Goal: Task Accomplishment & Management: Complete application form

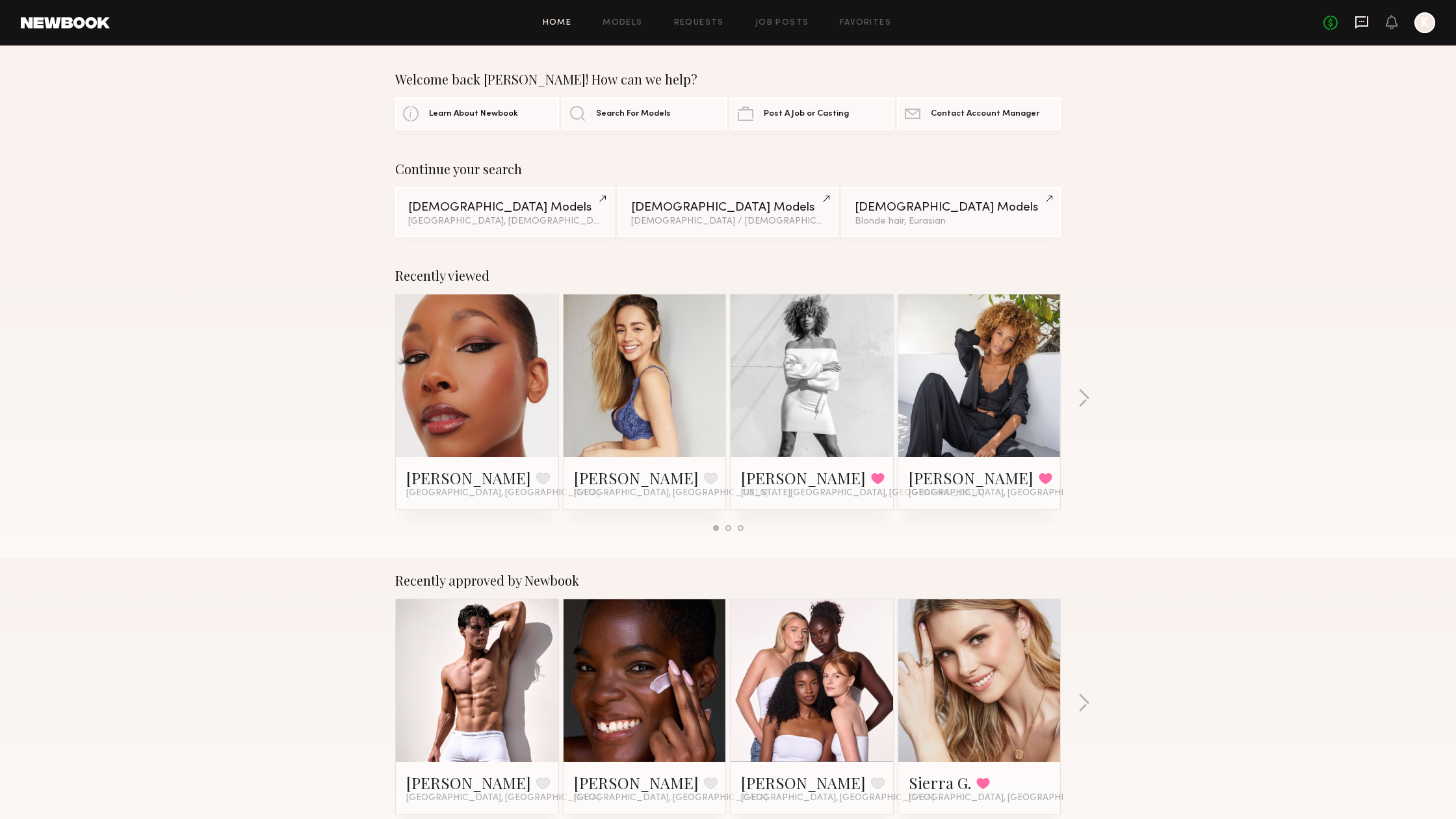
click at [1359, 20] on icon at bounding box center [1361, 22] width 14 height 14
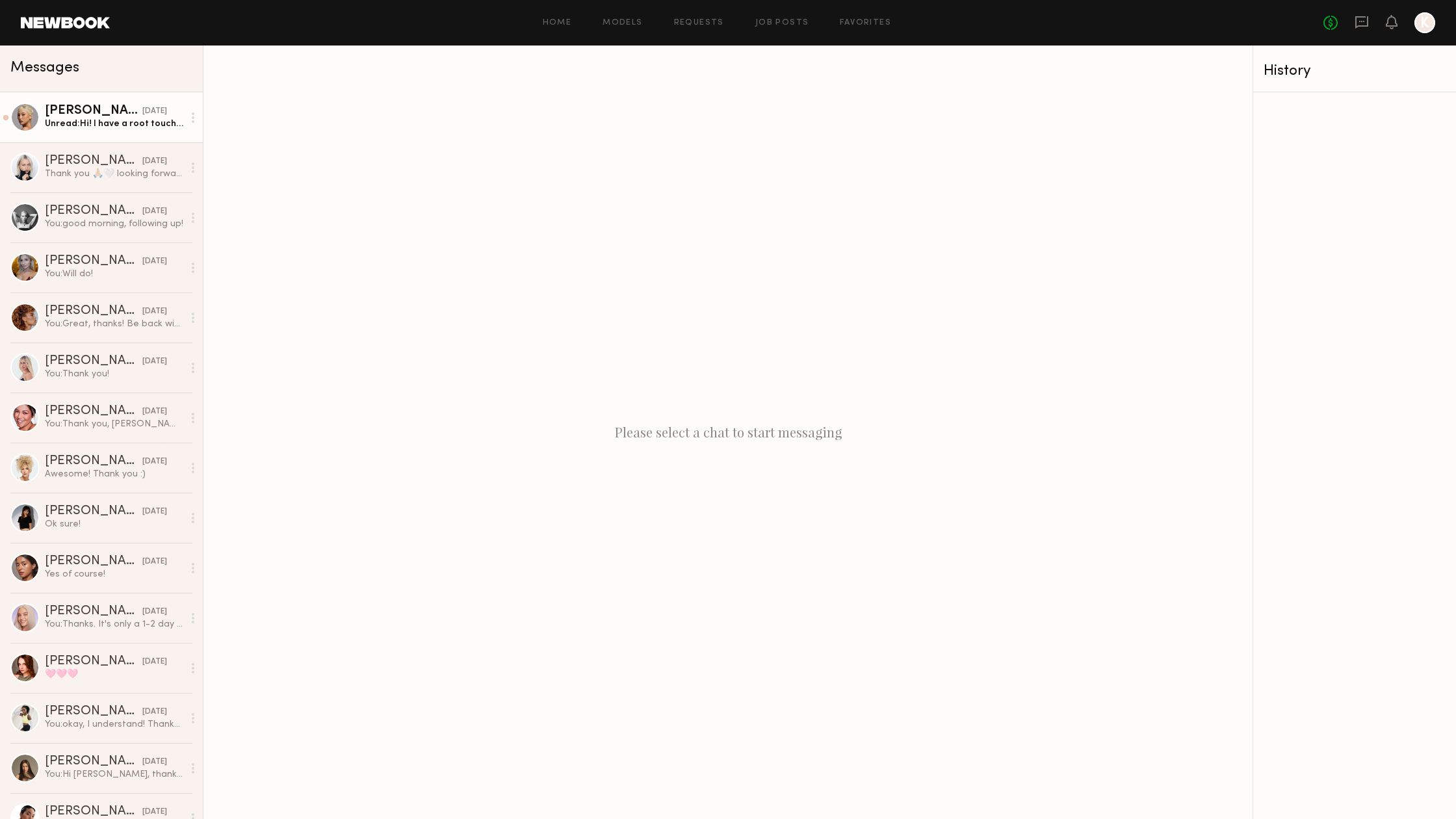
click at [100, 136] on link "[PERSON_NAME] [DATE] Unread: Hi! I have a root touch up scheduled 10/13, just w…" at bounding box center [101, 117] width 203 height 50
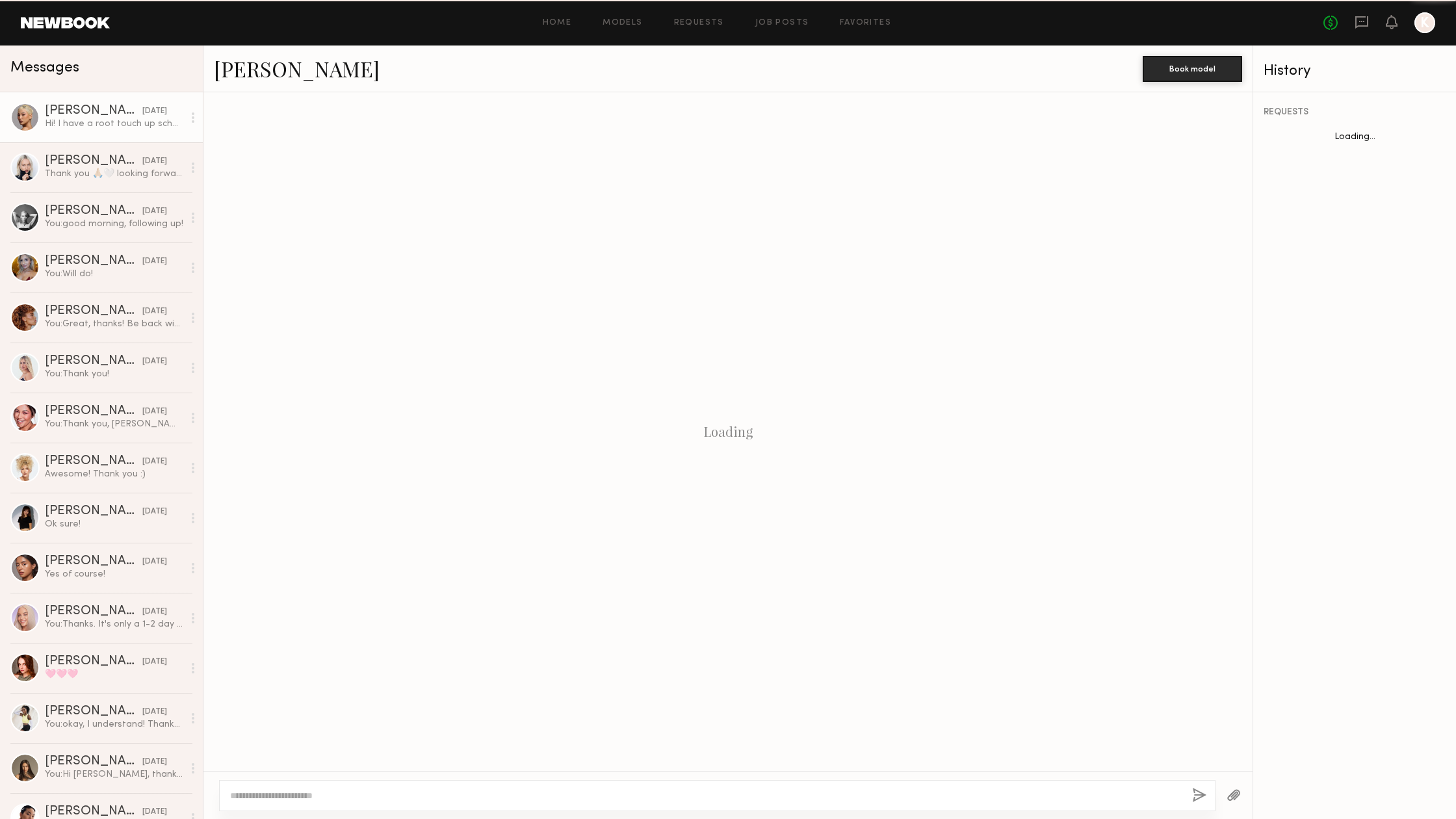
scroll to position [370, 0]
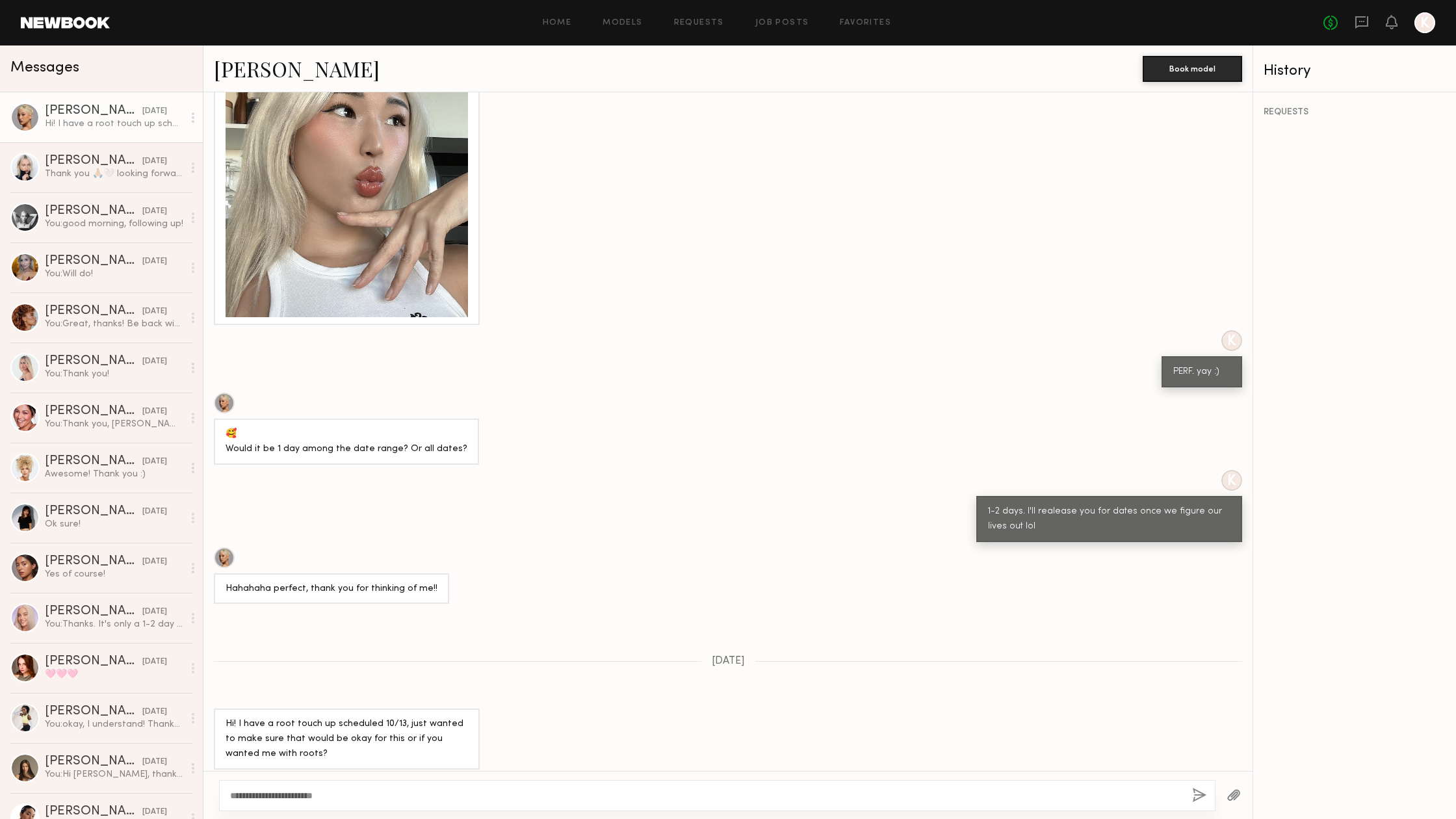
type textarea "**********"
click at [1190, 794] on div "**********" at bounding box center [717, 796] width 997 height 31
click at [1199, 800] on button "button" at bounding box center [1200, 796] width 14 height 16
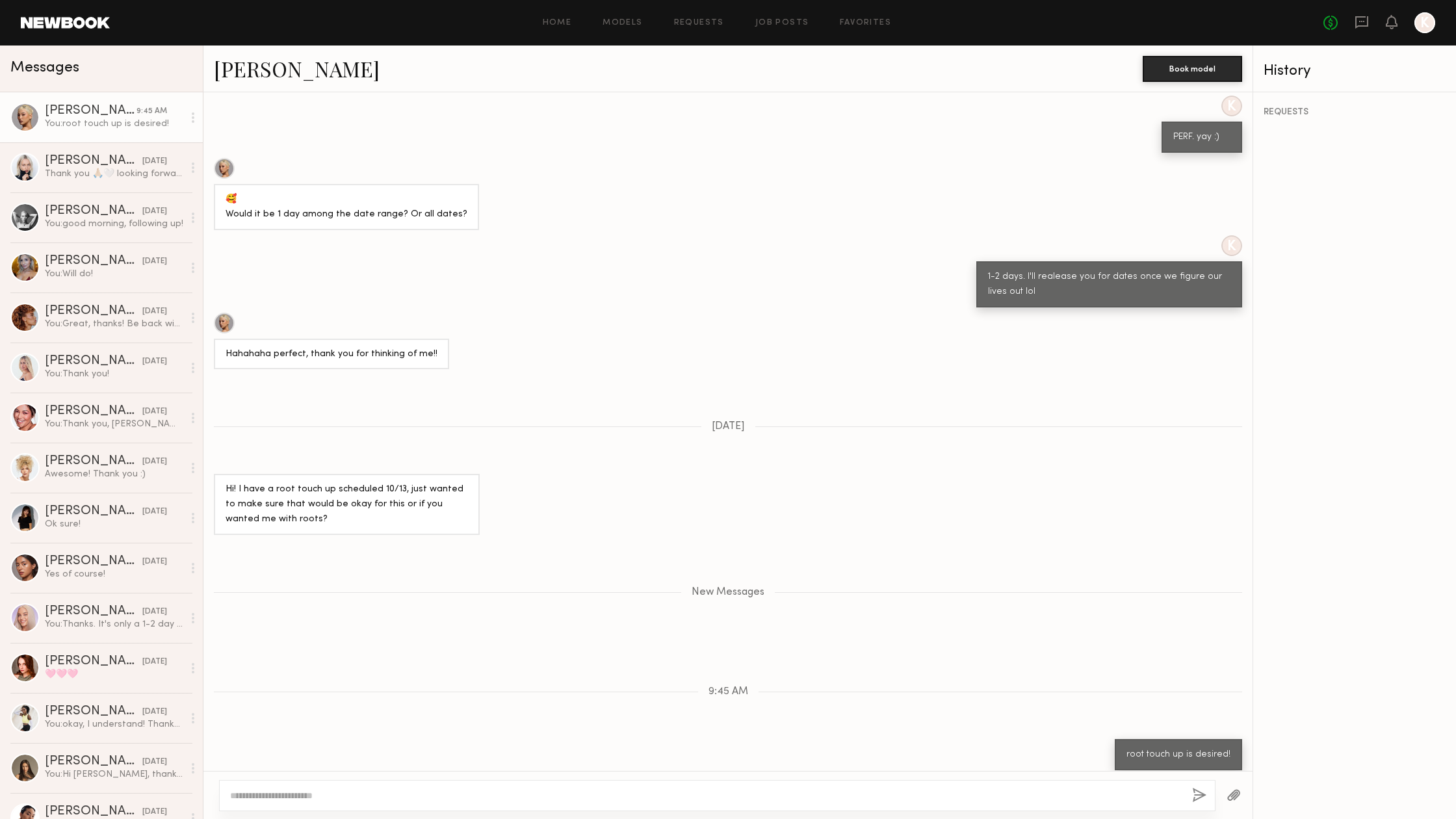
scroll to position [666, 0]
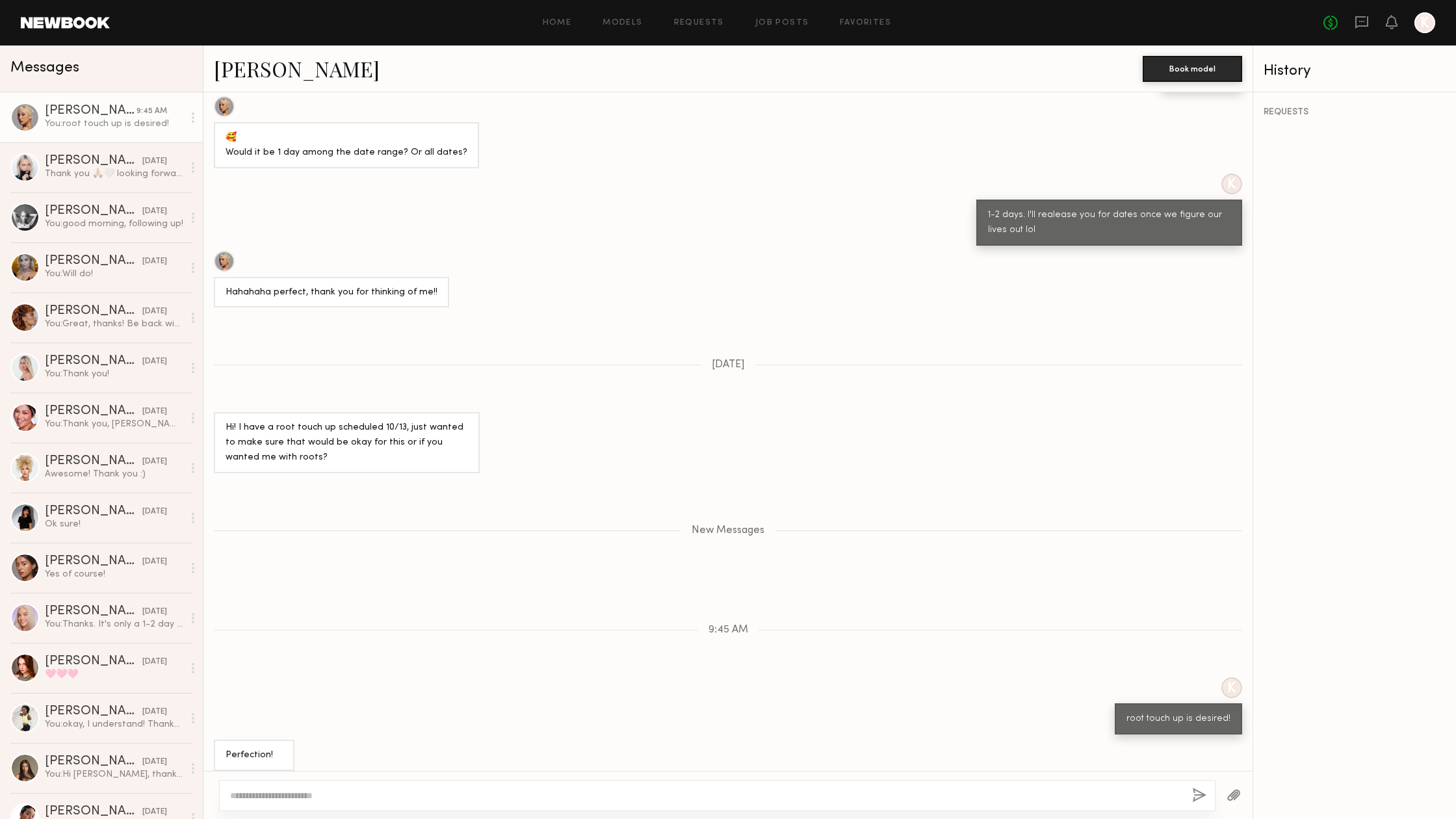
click at [817, 18] on div "Home Models Requests Job Posts Favorites Sign Out No fees up to $5,000 K" at bounding box center [773, 23] width 1326 height 21
click at [795, 18] on link "Job Posts" at bounding box center [782, 23] width 54 height 8
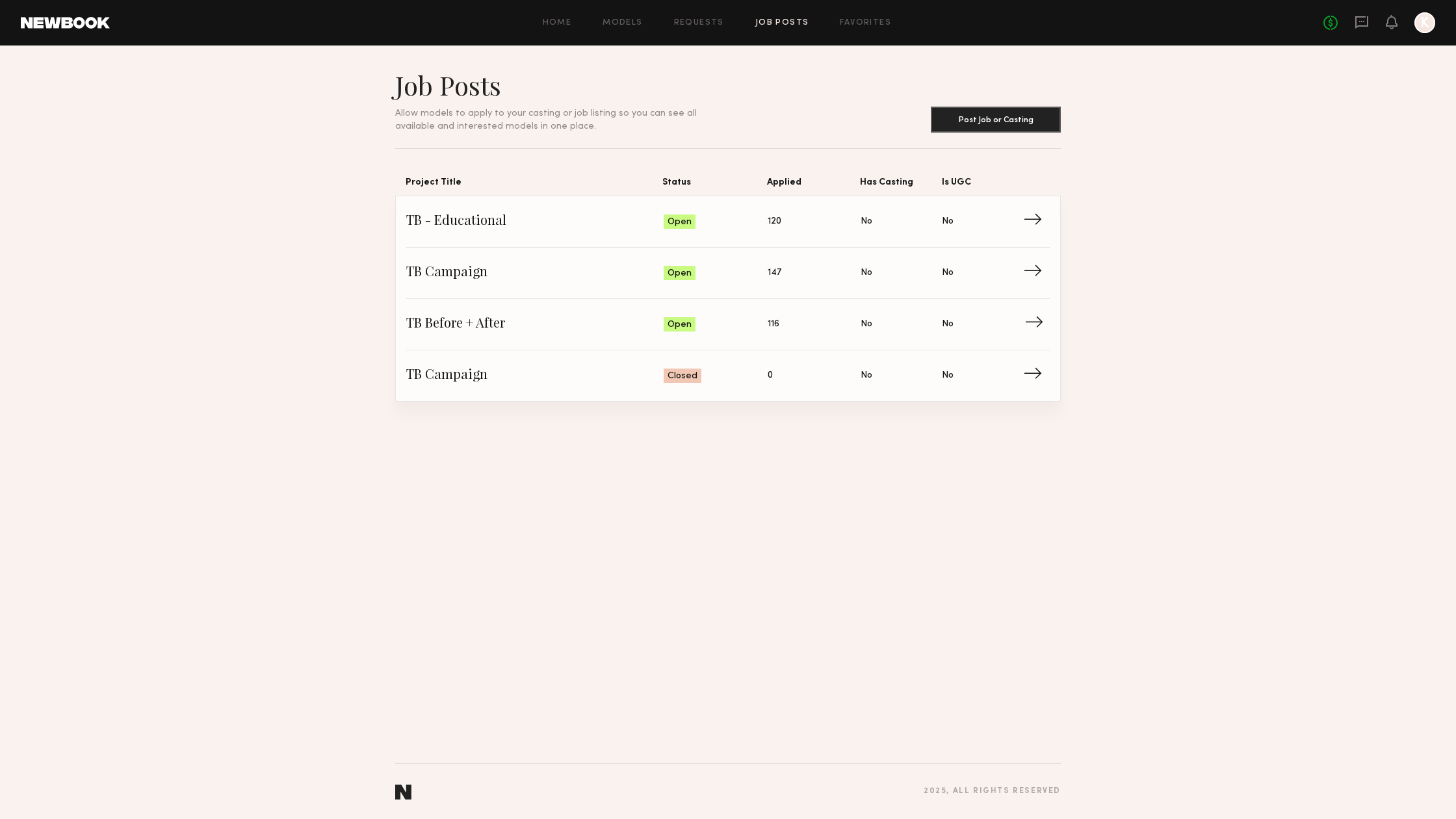
click at [479, 344] on link "TB Before + After Status: Open Applied: 116 Has Casting: No Is UGC: No →" at bounding box center [728, 324] width 644 height 51
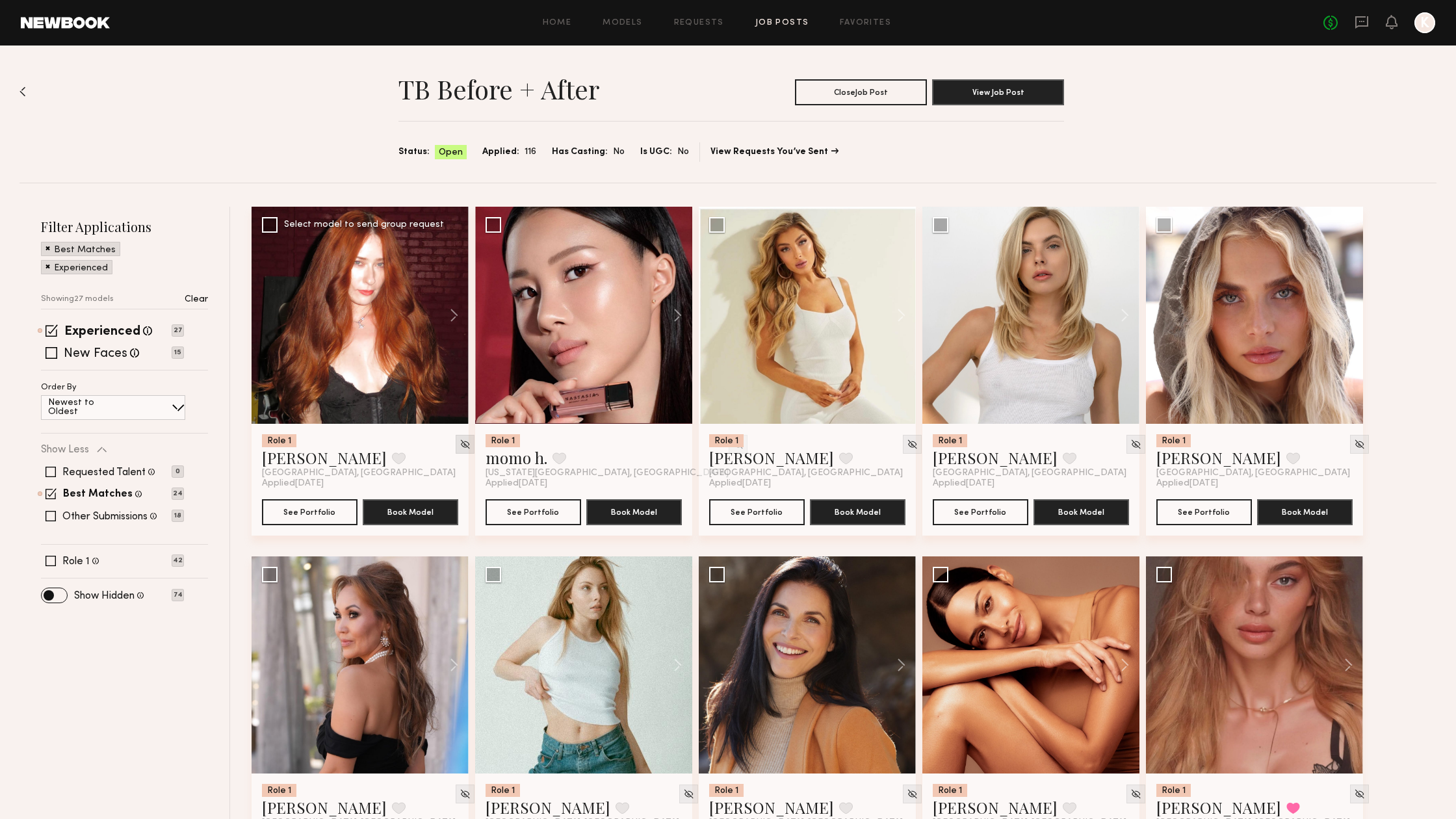
click at [459, 440] on img at bounding box center [464, 444] width 11 height 11
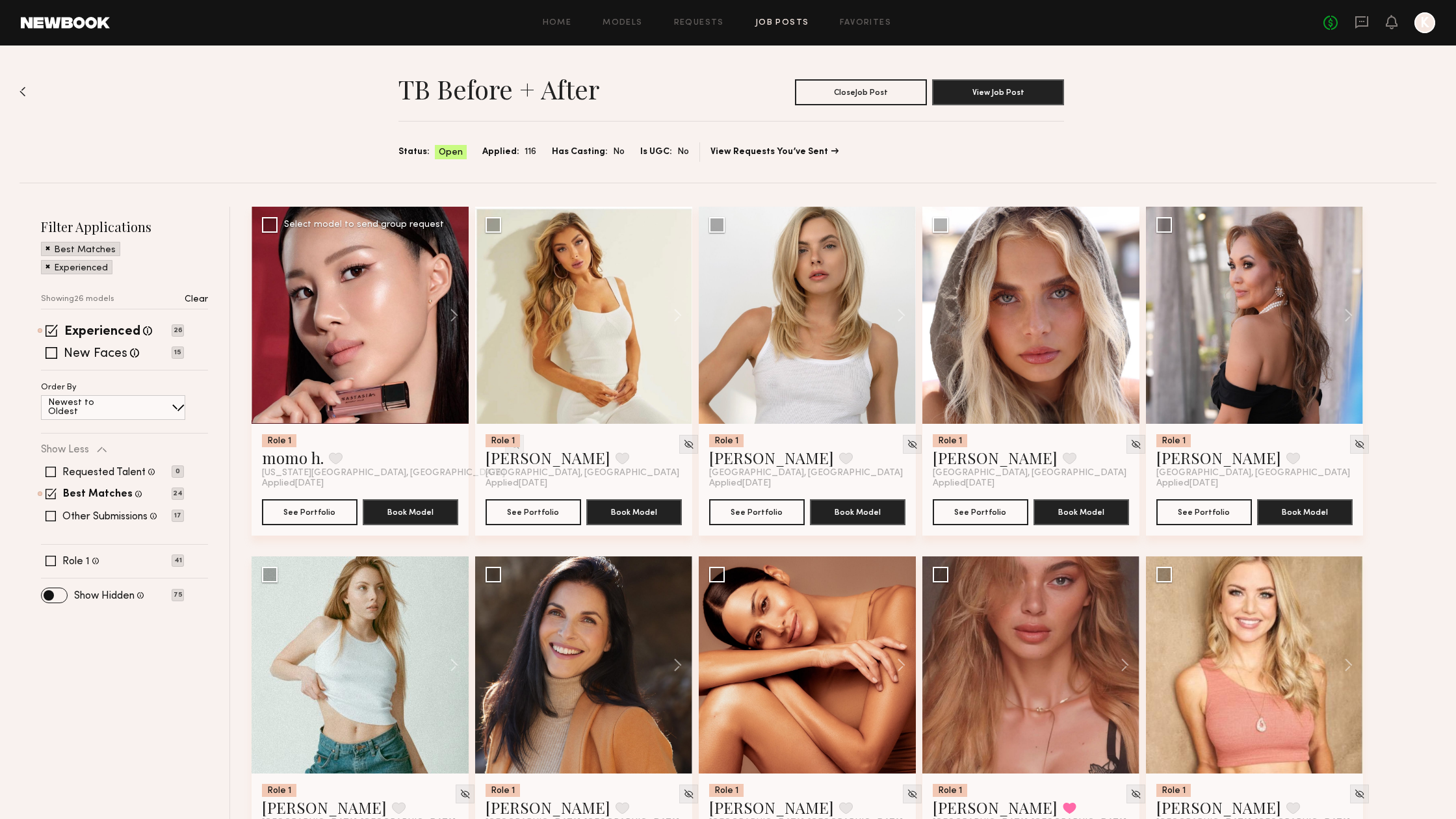
click at [509, 443] on img at bounding box center [514, 444] width 11 height 11
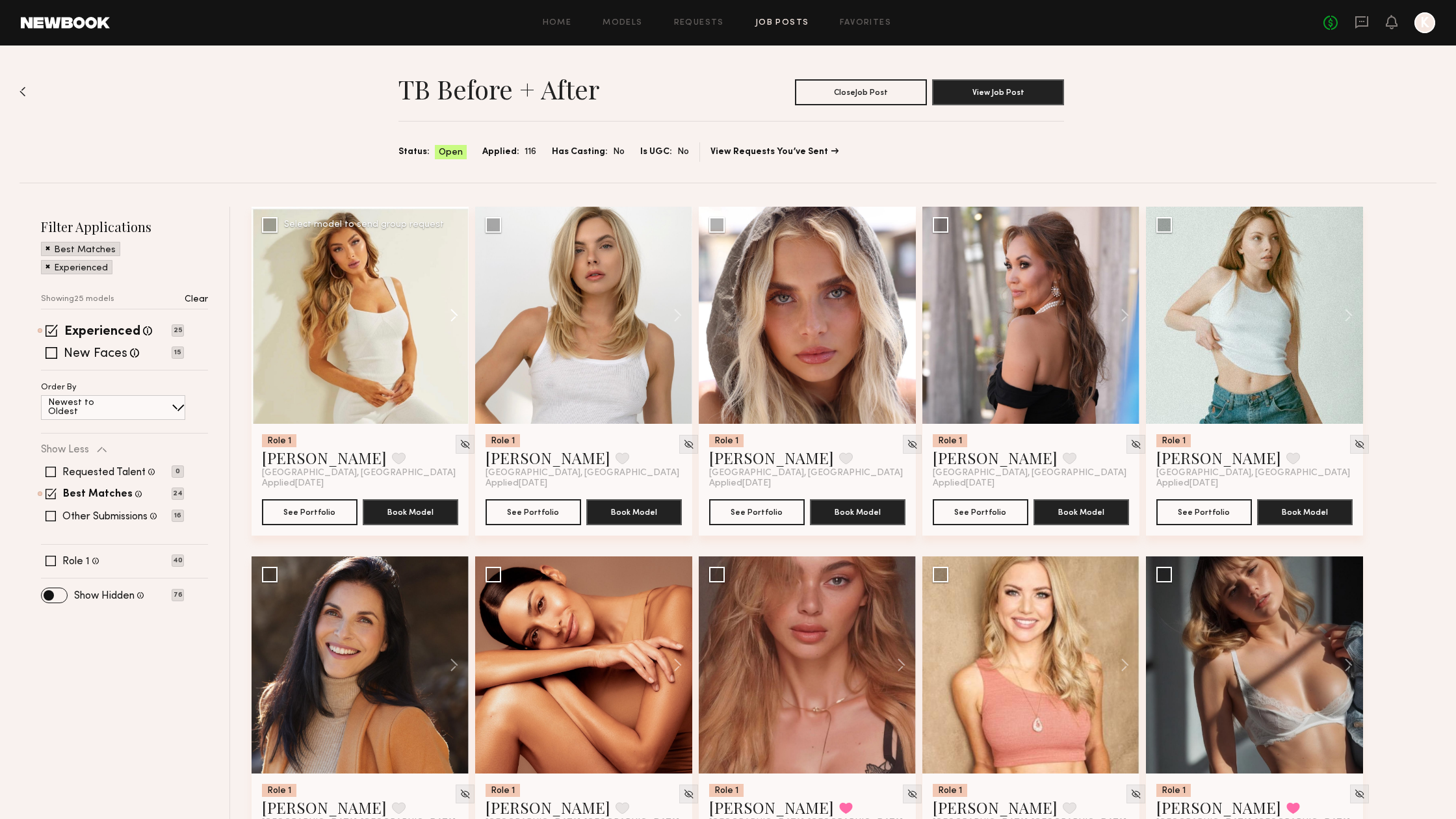
click at [459, 316] on button at bounding box center [448, 315] width 42 height 217
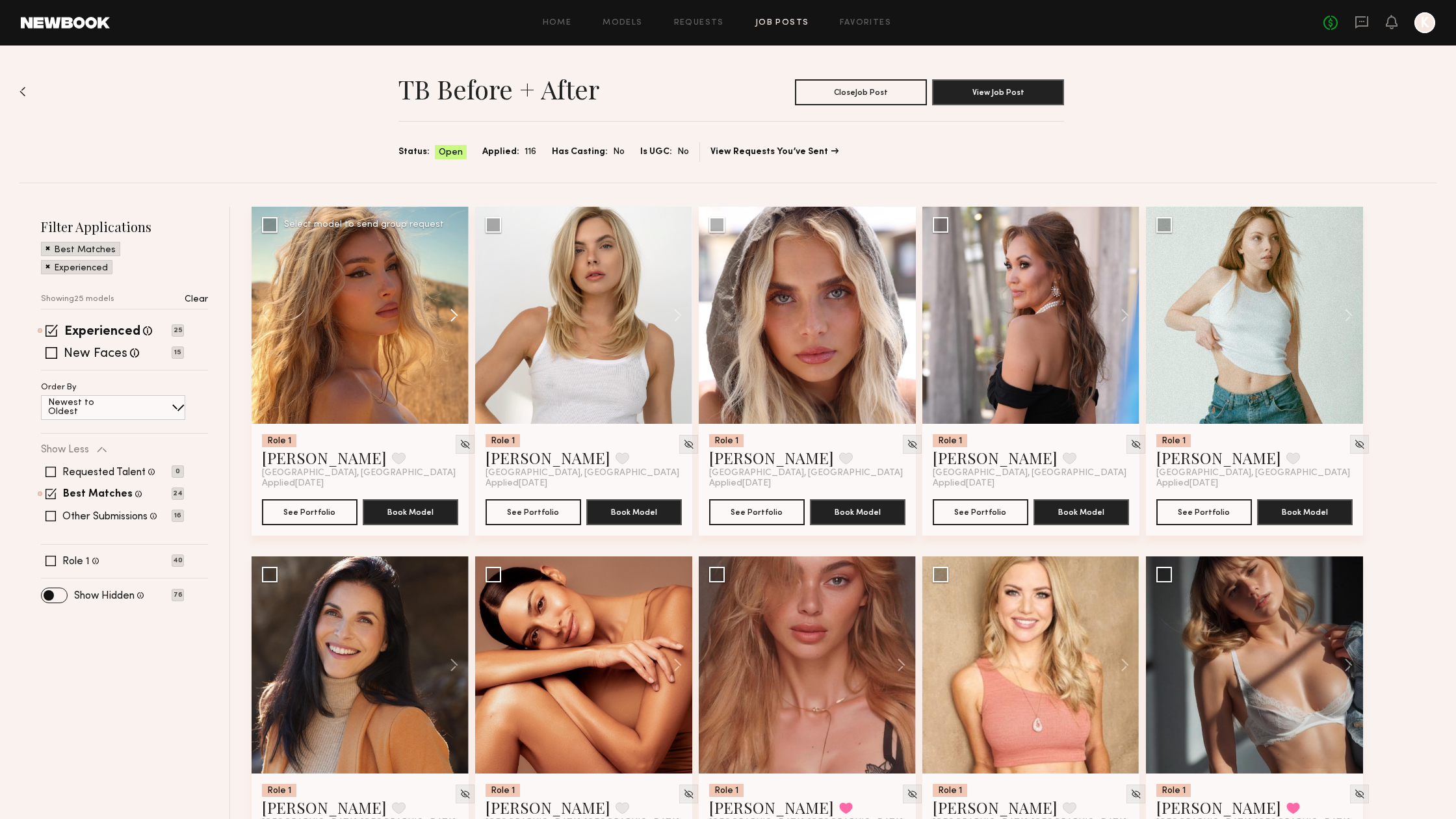
click at [459, 316] on button at bounding box center [448, 315] width 42 height 217
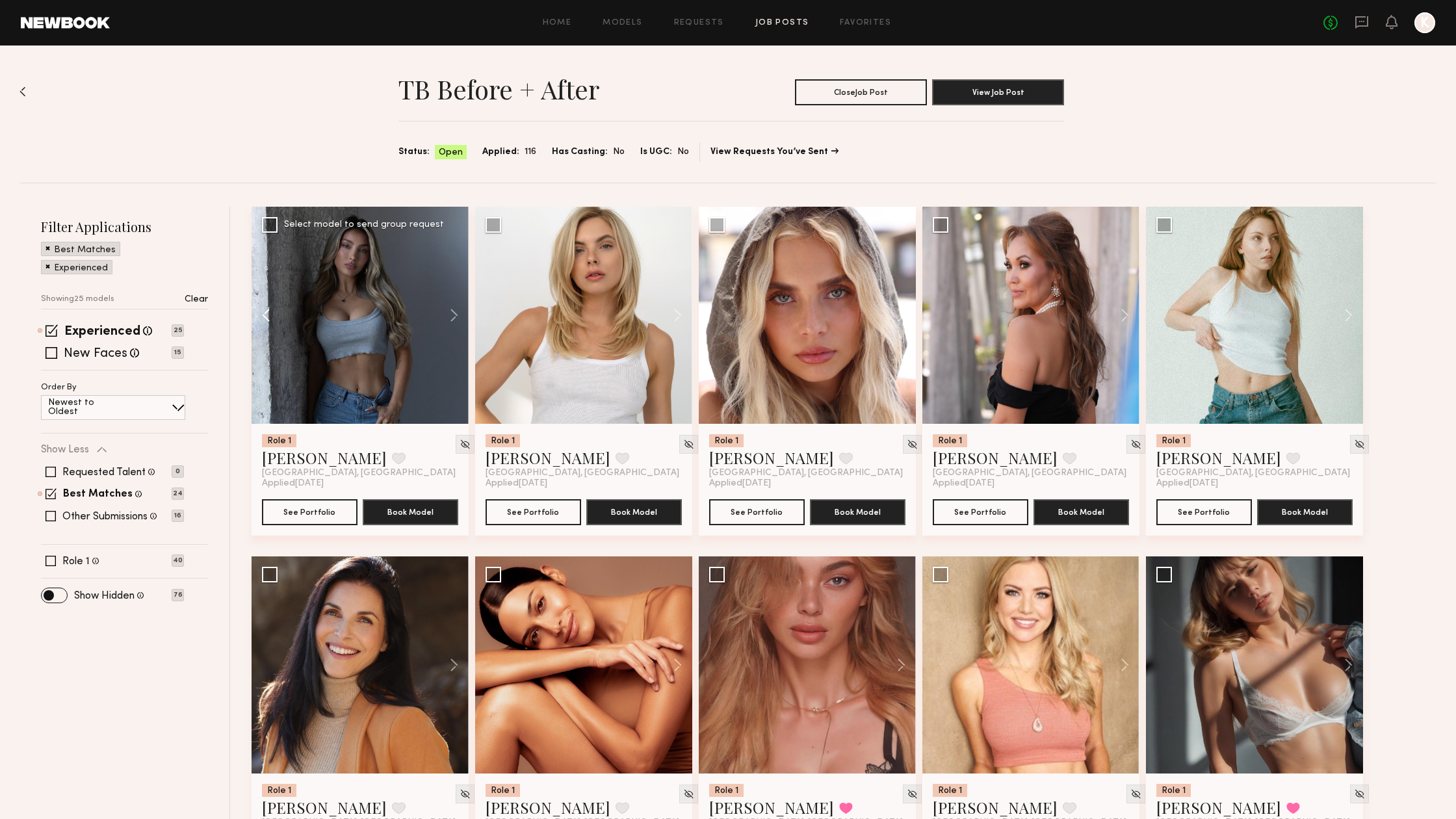
click at [262, 312] on button at bounding box center [272, 315] width 42 height 217
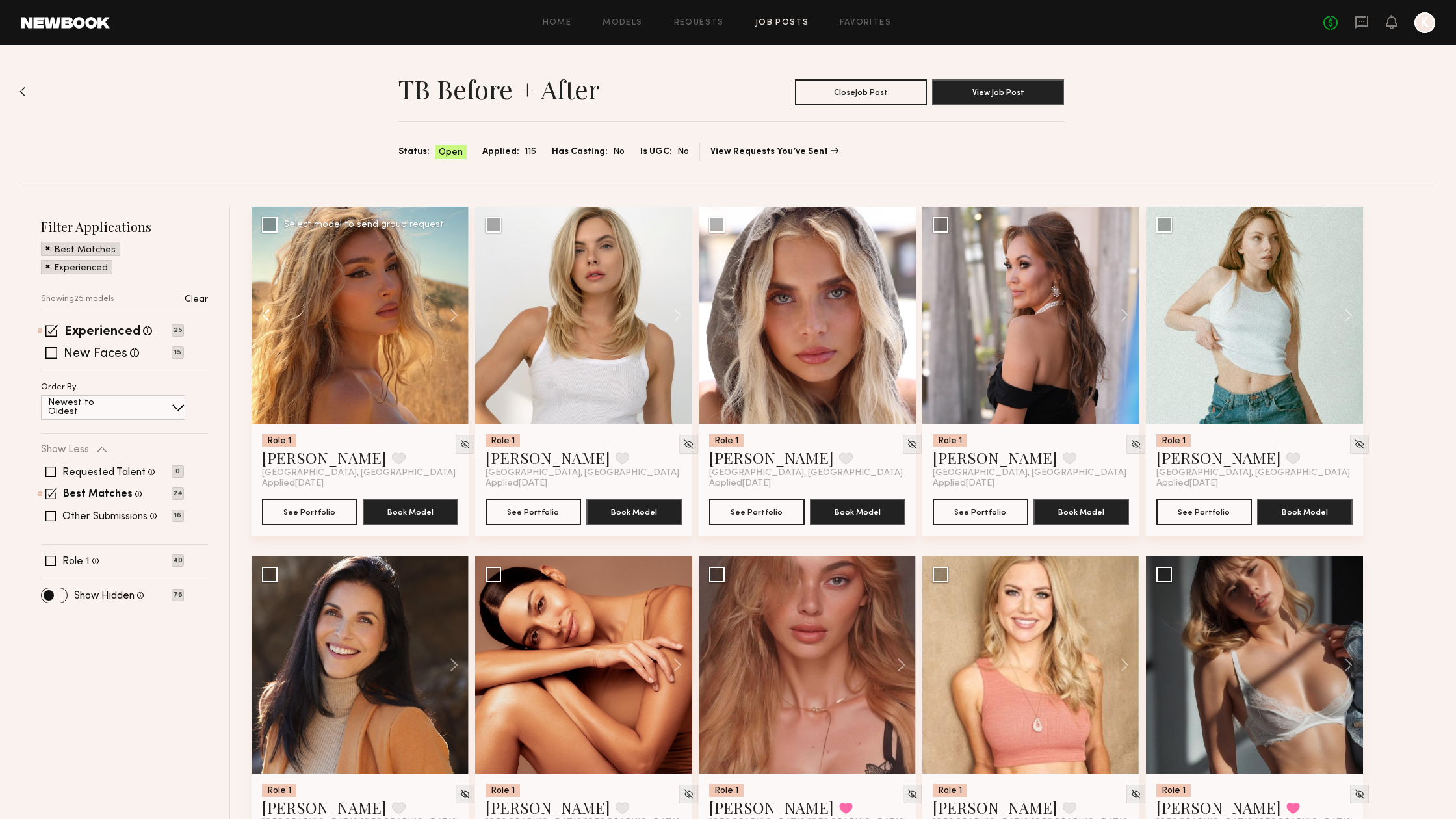
click at [262, 312] on button at bounding box center [272, 315] width 42 height 217
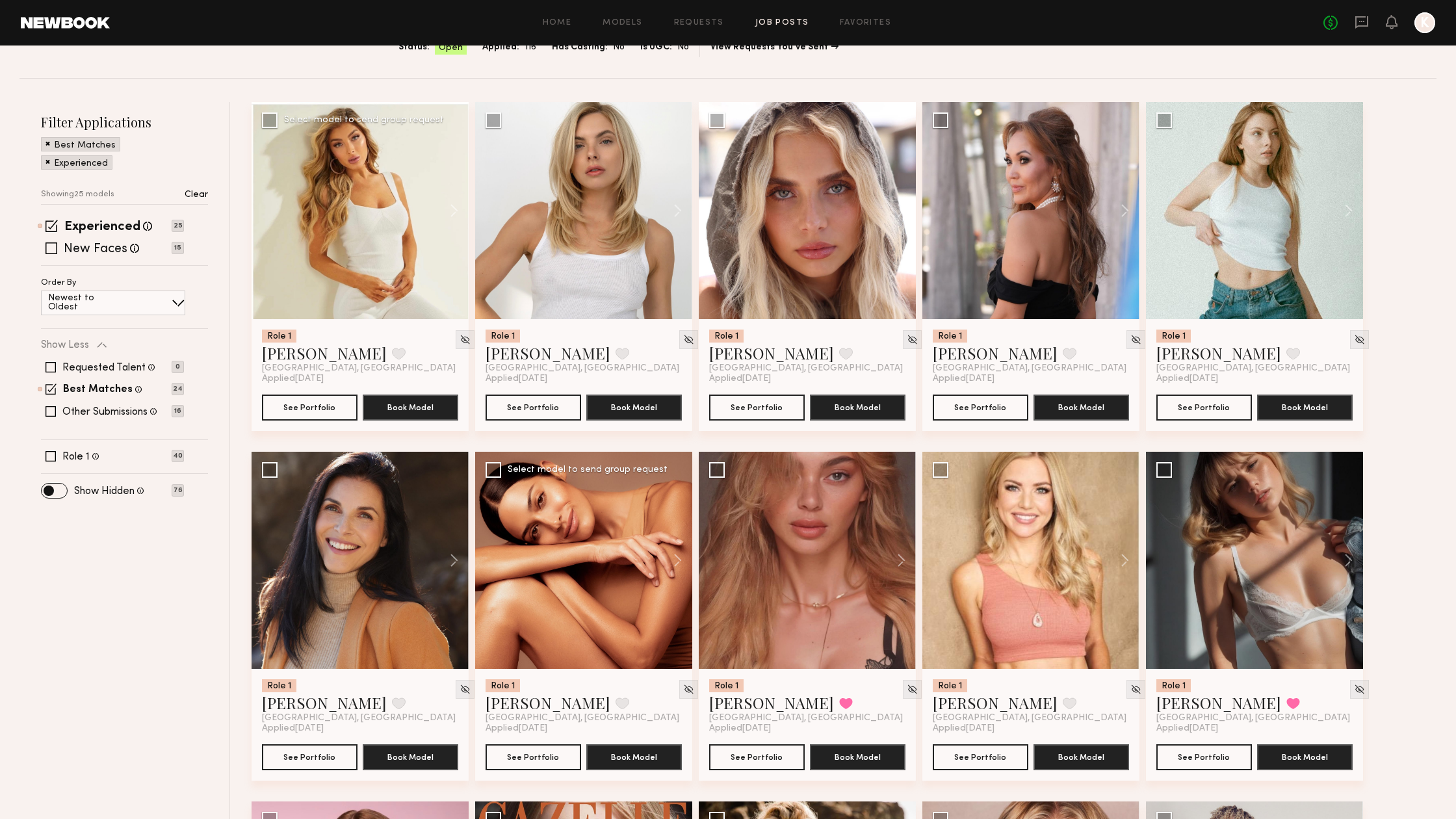
scroll to position [119, 0]
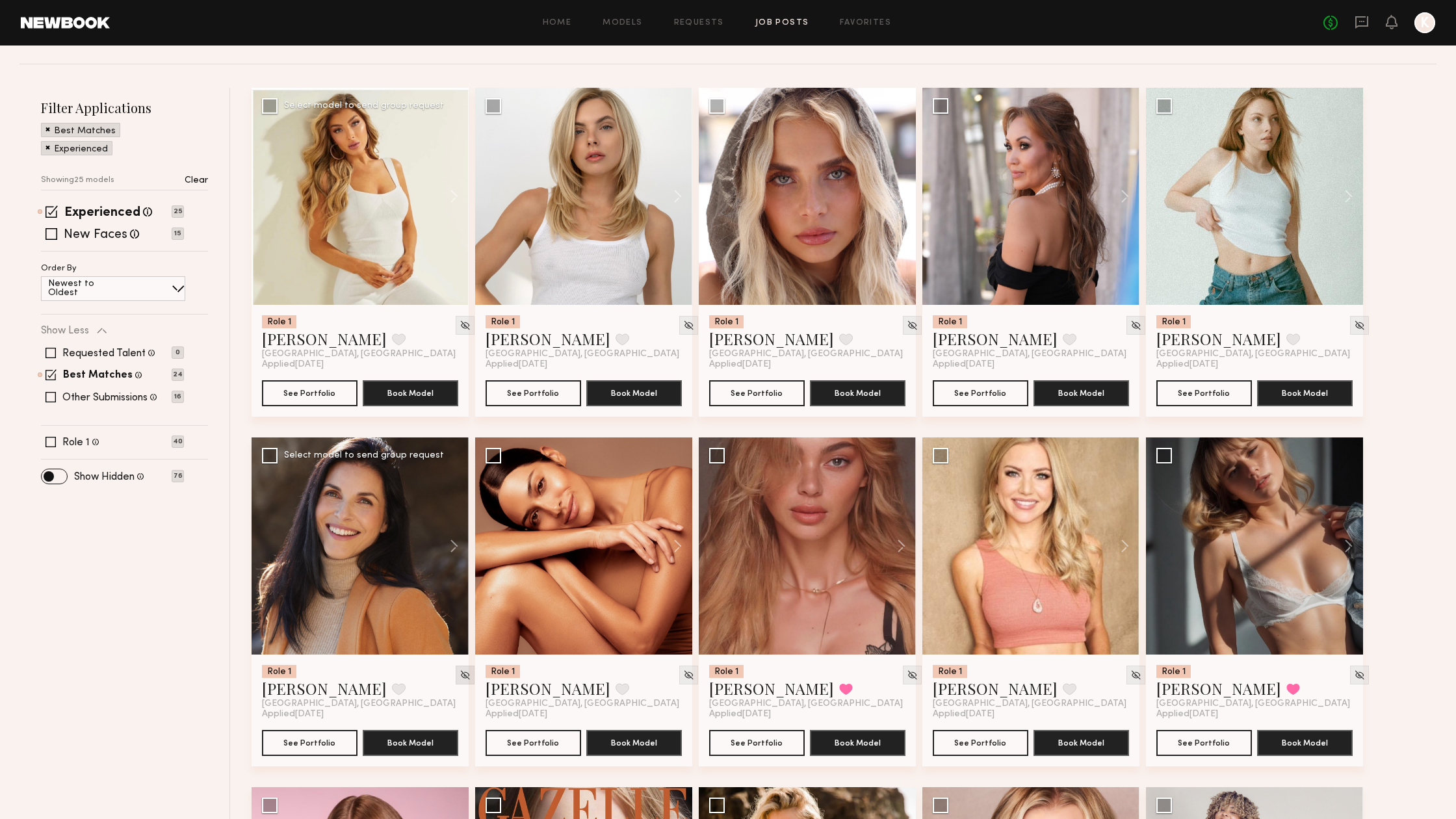
click at [459, 677] on img at bounding box center [464, 675] width 11 height 11
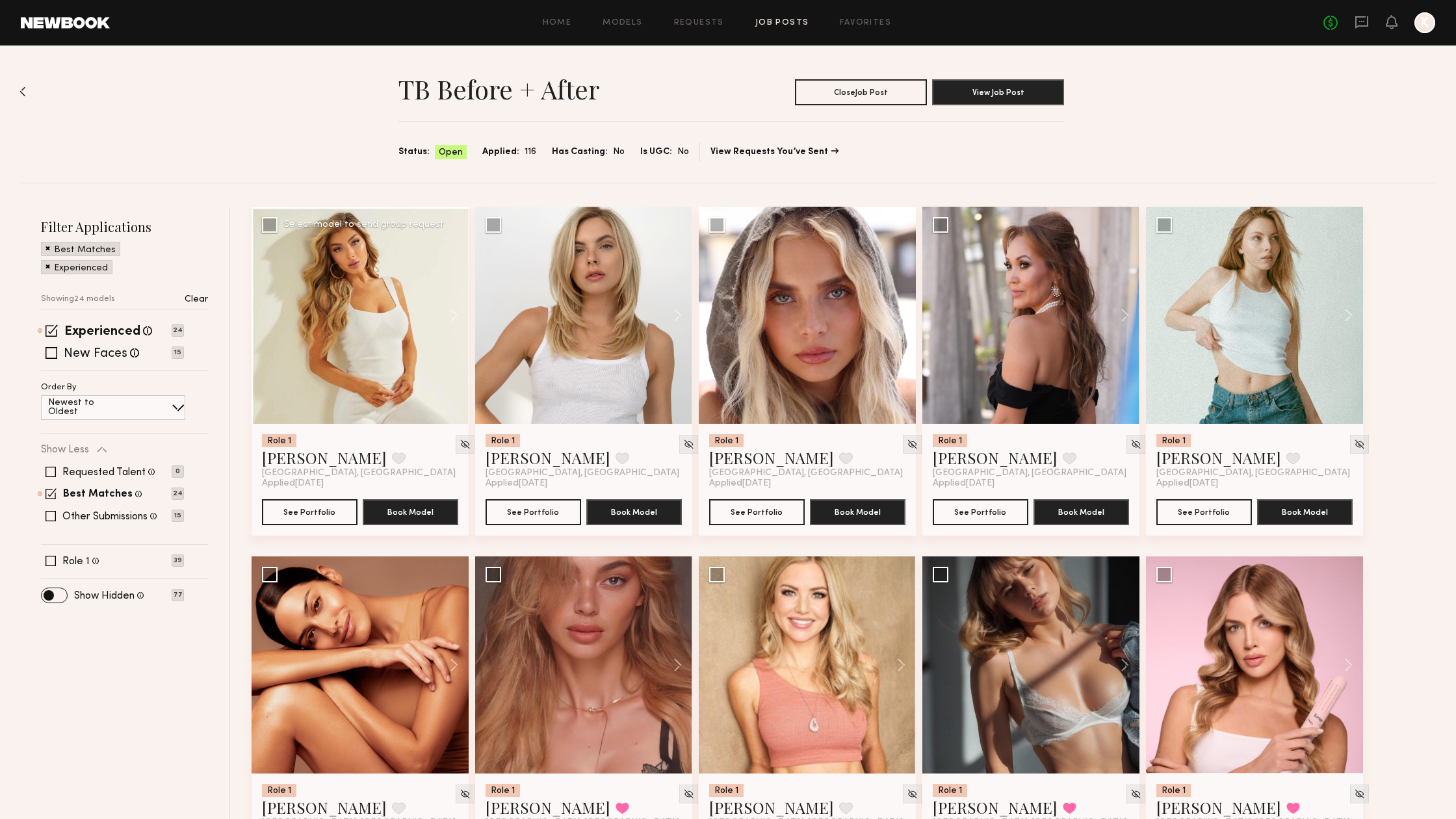
scroll to position [0, 0]
